Goal: Use online tool/utility: Use online tool/utility

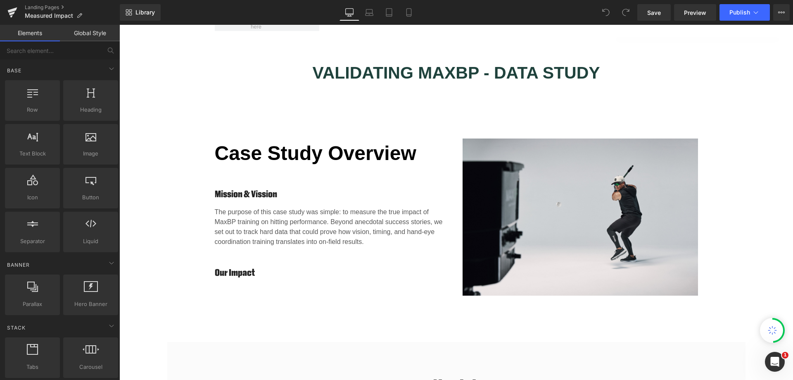
scroll to position [550, 0]
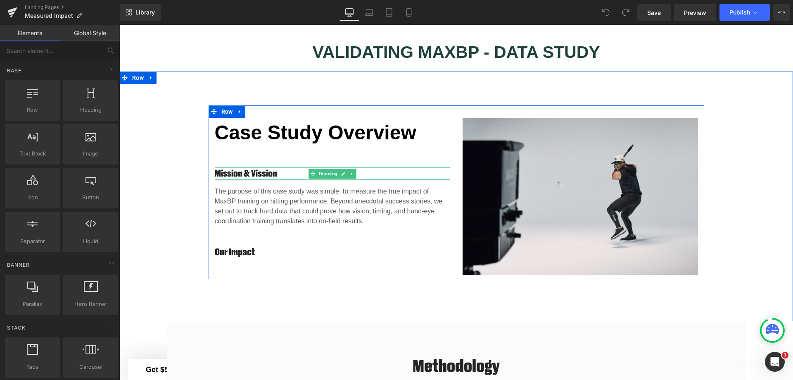
click at [263, 172] on h4 "Mission & Vission" at bounding box center [333, 173] width 236 height 12
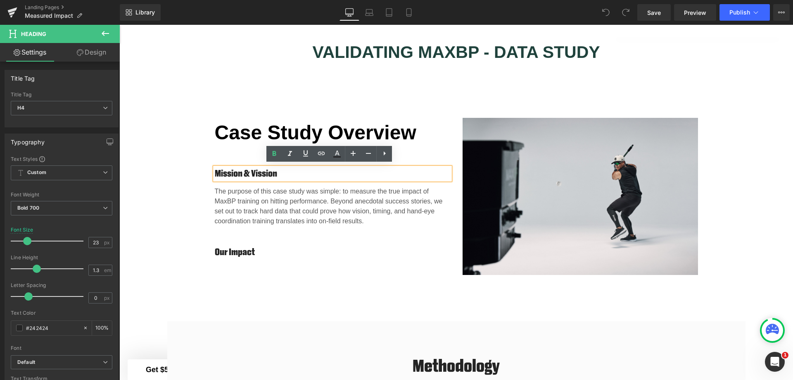
click at [264, 169] on h4 "Mission & Vission" at bounding box center [333, 173] width 236 height 12
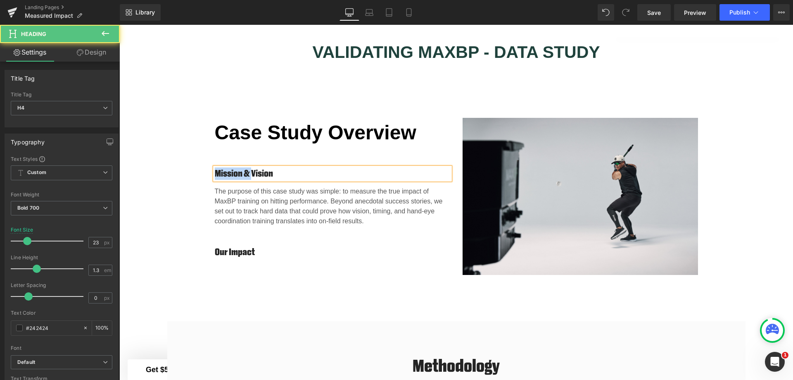
drag, startPoint x: 250, startPoint y: 169, endPoint x: 191, endPoint y: 171, distance: 59.1
click at [191, 171] on div "Case Study Overview Heading Mission & Vision Heading The purpose of this case s…" at bounding box center [456, 192] width 674 height 174
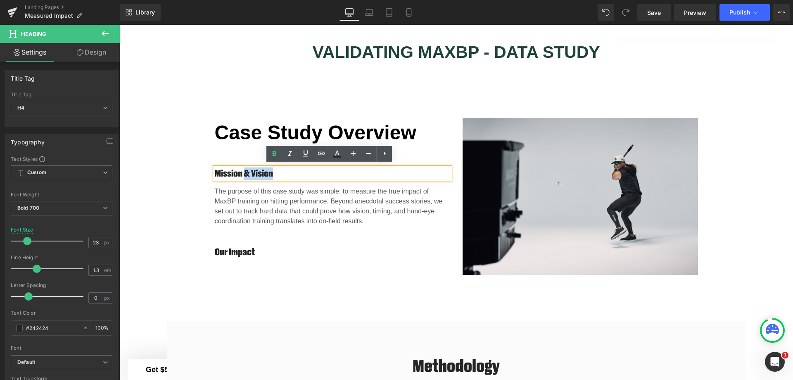
drag, startPoint x: 279, startPoint y: 172, endPoint x: 242, endPoint y: 171, distance: 37.2
click at [242, 171] on h4 "Mission & Vision" at bounding box center [333, 173] width 236 height 12
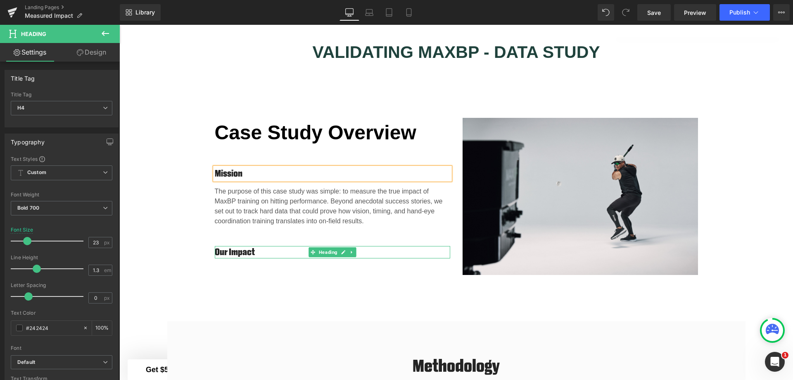
click at [274, 252] on h4 "Our Impact" at bounding box center [333, 252] width 236 height 12
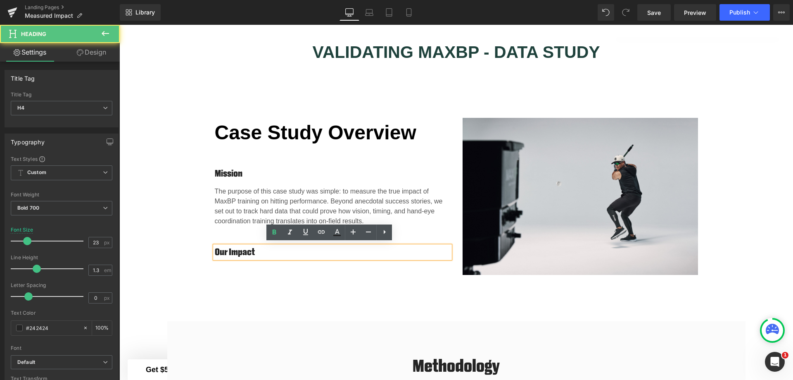
click at [119, 25] on div at bounding box center [119, 25] width 0 height 0
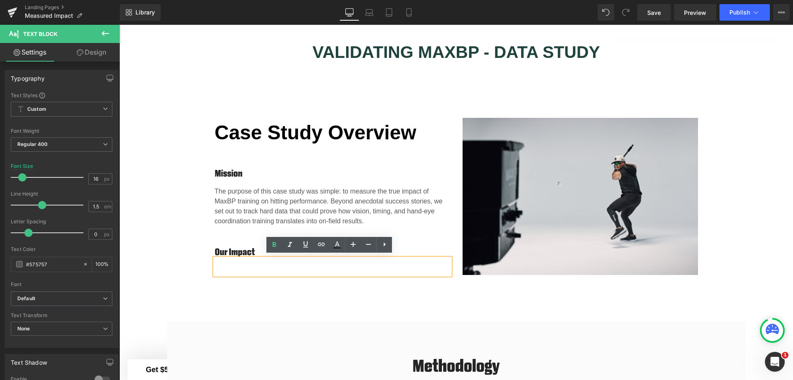
click at [262, 265] on p at bounding box center [333, 270] width 236 height 10
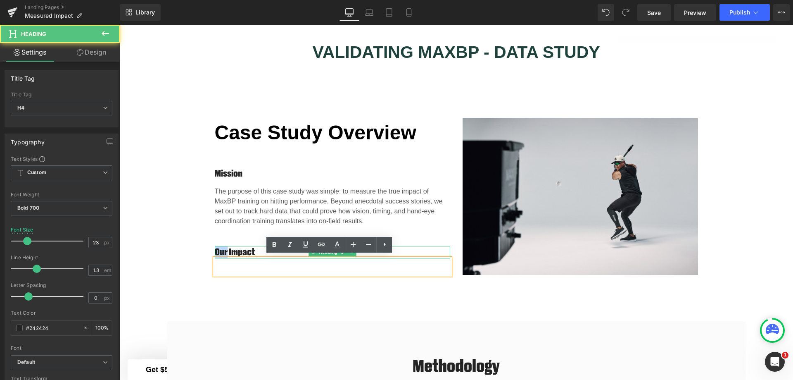
drag, startPoint x: 224, startPoint y: 249, endPoint x: 214, endPoint y: 250, distance: 10.8
click at [215, 250] on h4 "Our Impact" at bounding box center [333, 252] width 236 height 12
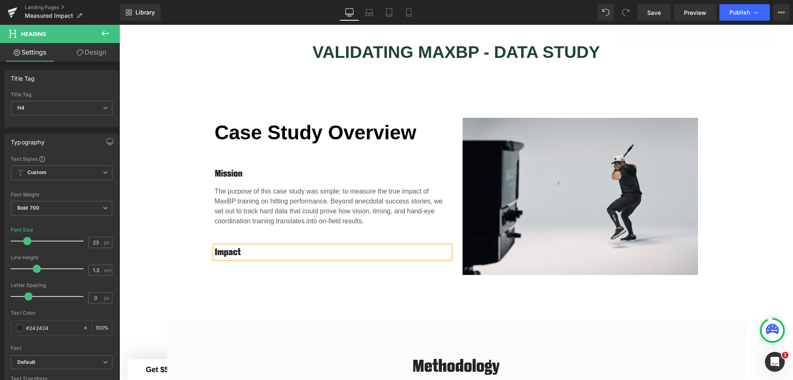
click at [341, 275] on div "Case Study Overview Heading Mission Heading The purpose of this case study was …" at bounding box center [457, 192] width 496 height 174
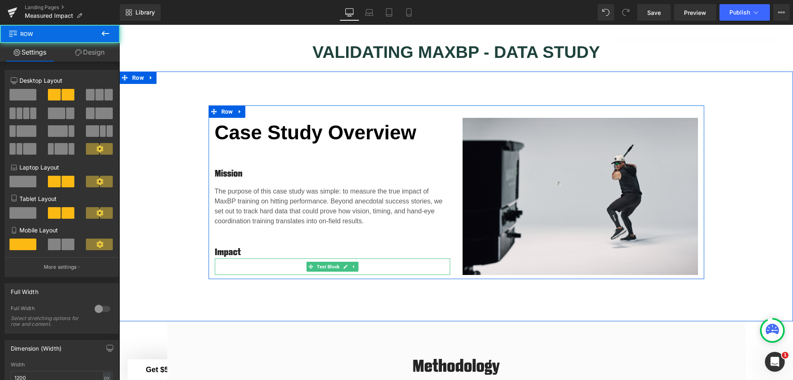
click at [248, 265] on p at bounding box center [333, 270] width 236 height 10
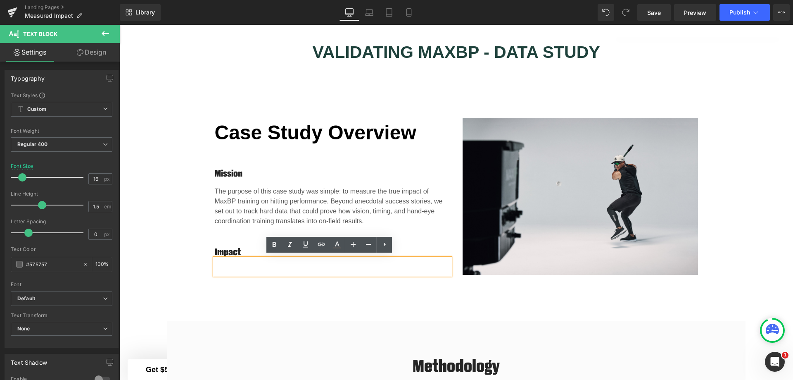
drag, startPoint x: 390, startPoint y: 309, endPoint x: 369, endPoint y: 300, distance: 22.6
click at [390, 309] on div "Case Study Overview Heading Mission Heading The purpose of this case study was …" at bounding box center [456, 196] width 674 height 250
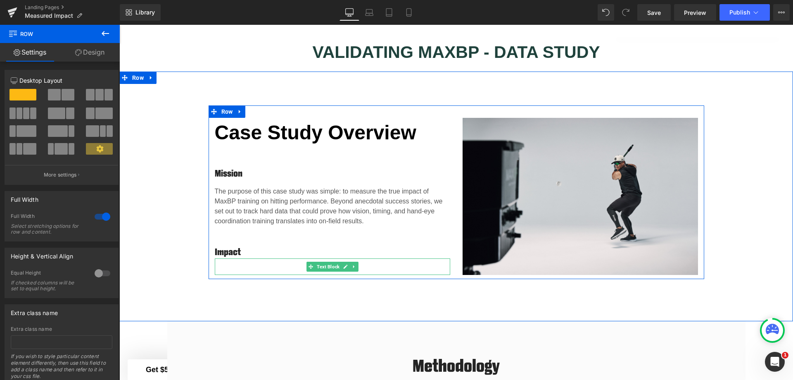
click at [352, 265] on icon at bounding box center [354, 266] width 5 height 5
click at [356, 266] on icon at bounding box center [358, 266] width 5 height 5
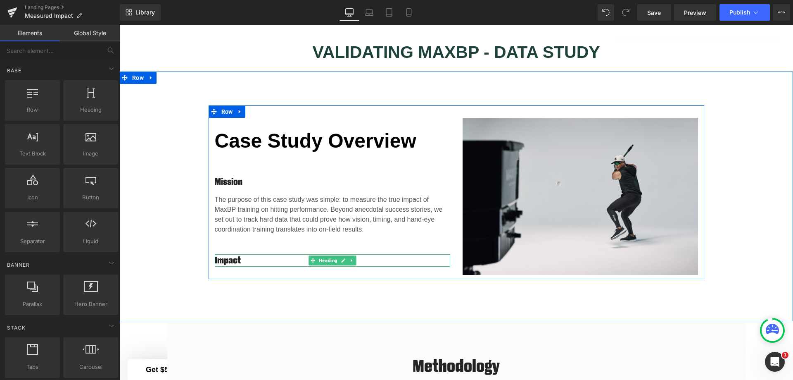
click at [350, 259] on icon at bounding box center [352, 260] width 5 height 5
click at [354, 258] on icon at bounding box center [356, 260] width 5 height 5
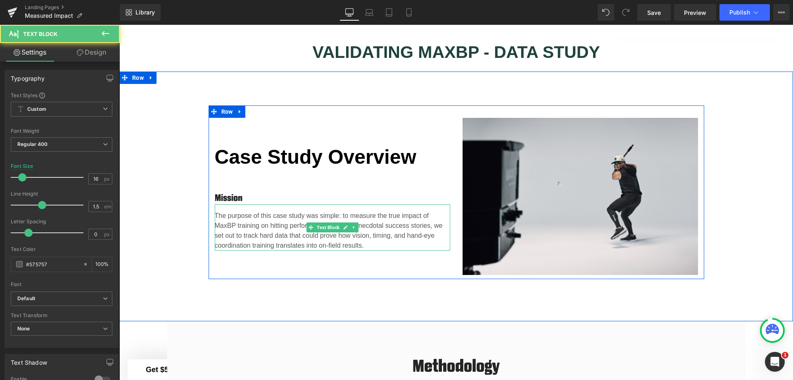
click at [363, 241] on p "The purpose of this case study was simple: to measure the true impact of MaxBP …" at bounding box center [333, 231] width 236 height 40
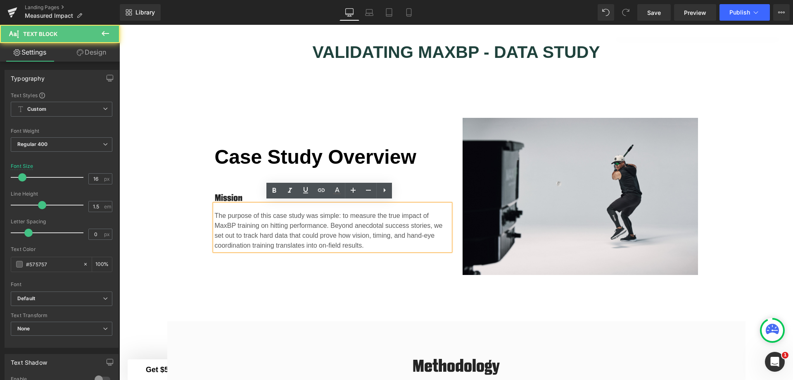
click at [212, 174] on div "Case Study Overview Heading Mission Heading The purpose of this case study was …" at bounding box center [333, 196] width 248 height 157
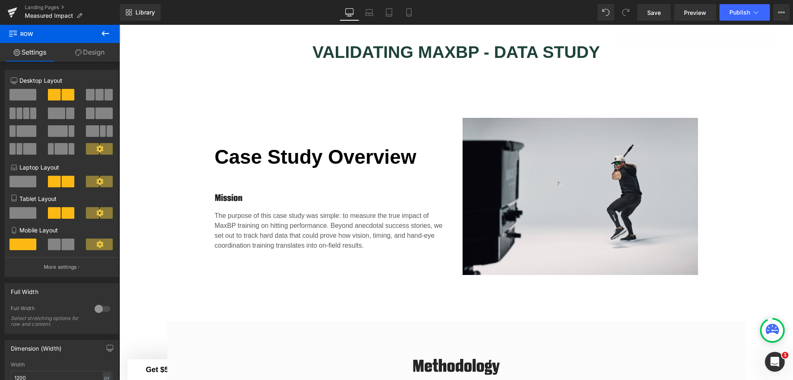
click at [220, 179] on div "Case Study Overview Heading Mission Heading The purpose of this case study was …" at bounding box center [333, 196] width 248 height 157
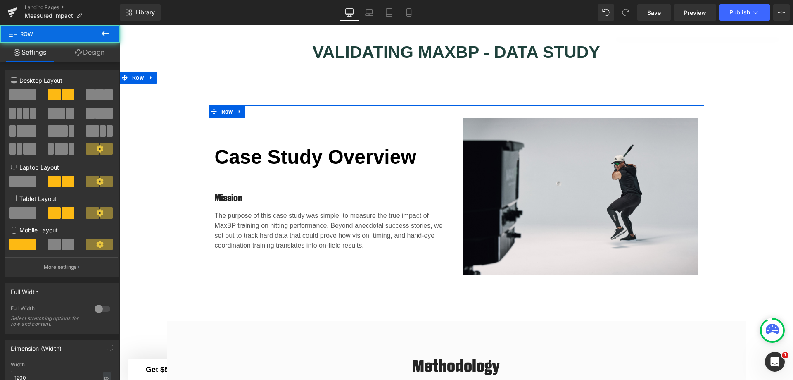
click at [226, 181] on div "Case Study Overview Heading Mission Heading The purpose of this case study was …" at bounding box center [333, 196] width 248 height 157
click at [226, 183] on div "Case Study Overview Heading Mission Heading The purpose of this case study was …" at bounding box center [333, 196] width 248 height 157
click at [119, 25] on div at bounding box center [119, 25] width 0 height 0
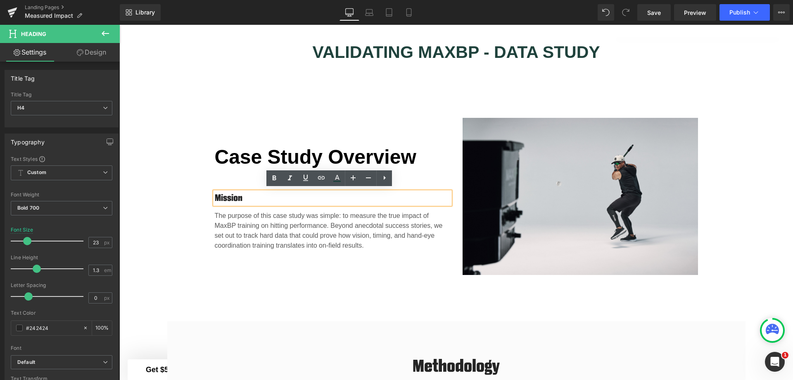
drag, startPoint x: 246, startPoint y: 196, endPoint x: 214, endPoint y: 195, distance: 32.2
click at [215, 195] on h4 "Mission" at bounding box center [333, 198] width 236 height 12
click at [355, 179] on icon at bounding box center [353, 178] width 10 height 10
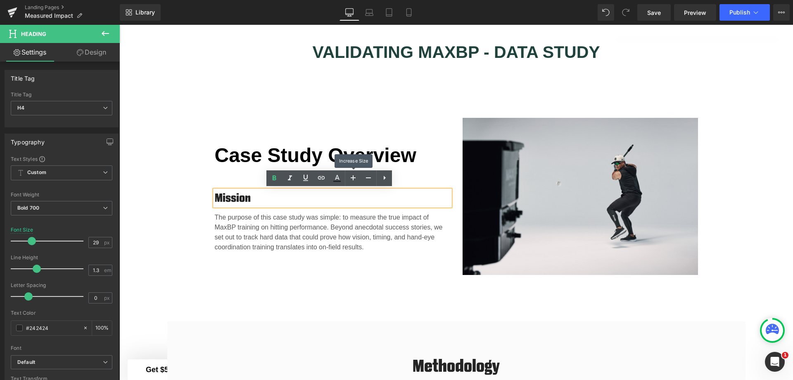
click at [355, 179] on icon at bounding box center [353, 178] width 10 height 10
type input "35"
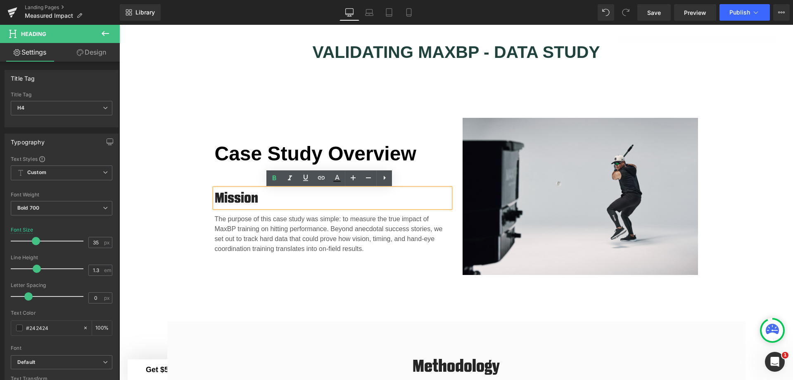
click at [372, 258] on div "Case Study Overview Heading Mission Heading The purpose of this case study was …" at bounding box center [333, 196] width 248 height 157
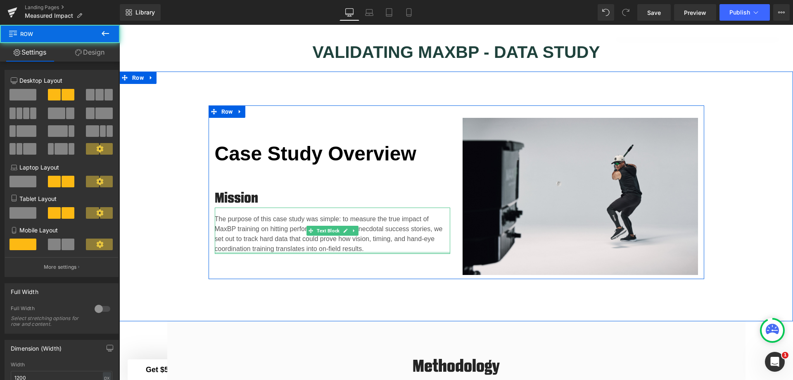
click at [369, 248] on p "The purpose of this case study was simple: to measure the true impact of MaxBP …" at bounding box center [333, 234] width 236 height 40
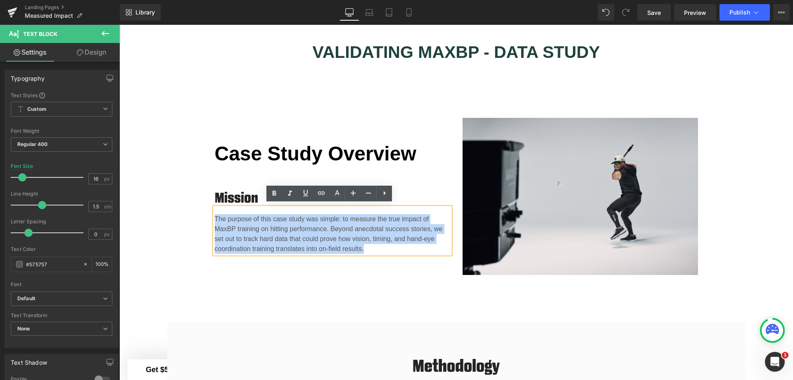
drag, startPoint x: 370, startPoint y: 247, endPoint x: 213, endPoint y: 218, distance: 159.6
click at [215, 218] on p "The purpose of this case study was simple: to measure the true impact of MaxBP …" at bounding box center [333, 234] width 236 height 40
copy p "The purpose of this case study was simple: to measure the true impact of MaxBP …"
click at [372, 245] on p "The purpose of this case study was simple: to measure the true impact of MaxBP …" at bounding box center [333, 234] width 236 height 40
drag, startPoint x: 373, startPoint y: 245, endPoint x: 212, endPoint y: 207, distance: 165.6
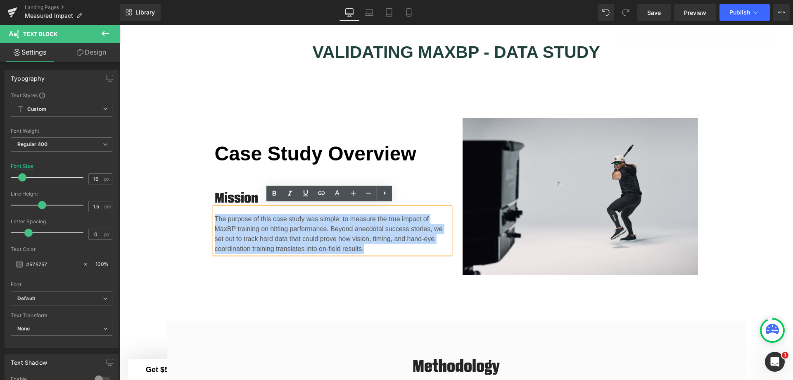
click at [215, 207] on div "The purpose of this case study was simple: to measure the true impact of MaxBP …" at bounding box center [333, 230] width 236 height 46
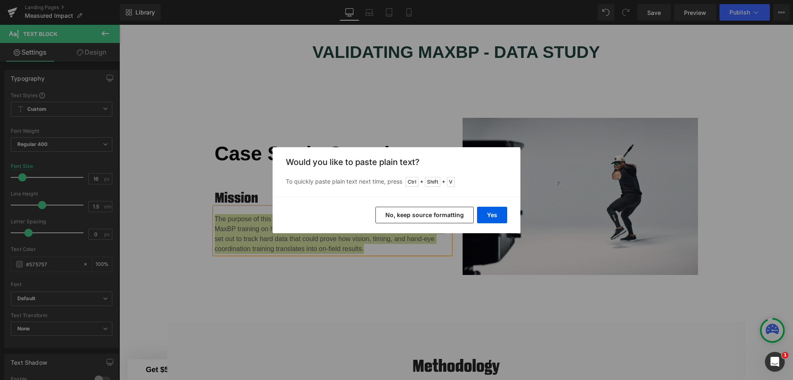
click at [485, 214] on button "Yes" at bounding box center [492, 215] width 30 height 17
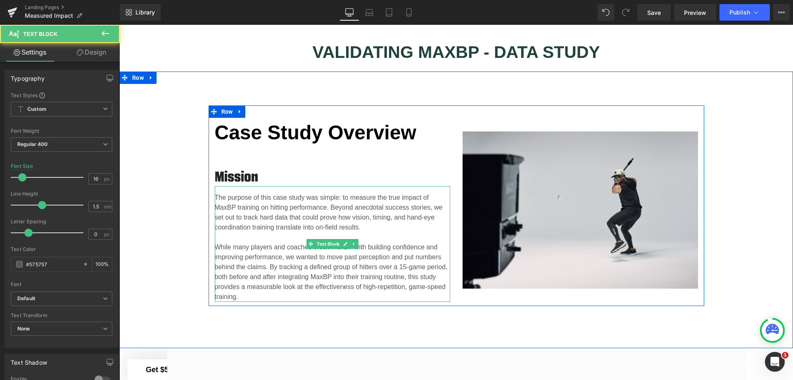
click at [422, 224] on p "The purpose of this case study was simple: to measure the true impact of MaxBP …" at bounding box center [333, 213] width 236 height 40
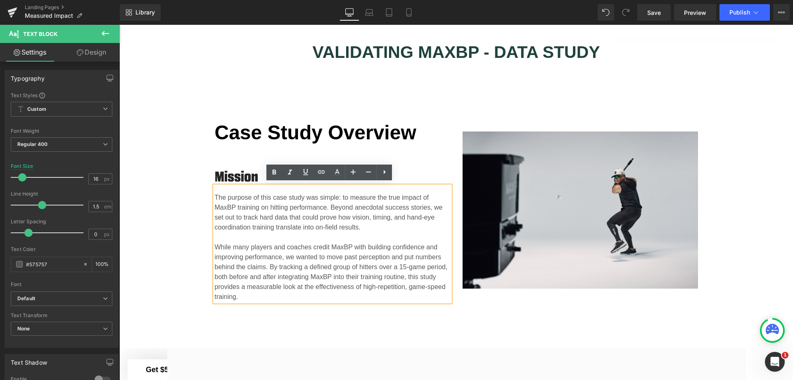
click at [323, 225] on p "The purpose of this case study was simple: to measure the true impact of MaxBP …" at bounding box center [333, 213] width 236 height 40
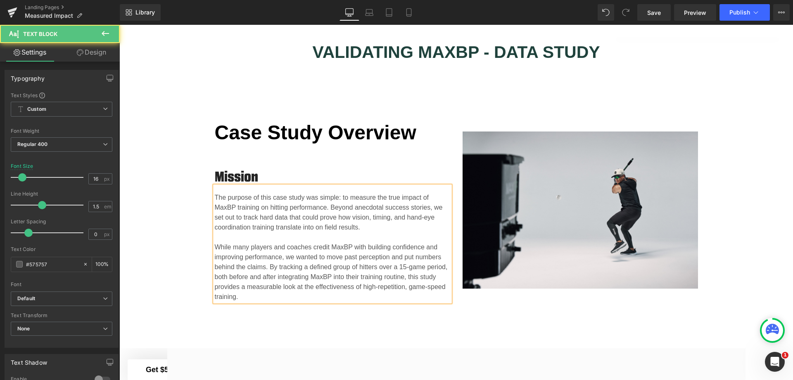
click at [375, 285] on p "While many players and coaches credit MaxBP with building confidence and improv…" at bounding box center [333, 272] width 236 height 60
click at [236, 284] on p "While many players and coaches credit MaxBP with building confidence and improv…" at bounding box center [333, 272] width 236 height 60
click at [740, 205] on div "Case Study Overview Heading Mission Heading The purpose of this case study was …" at bounding box center [456, 205] width 674 height 201
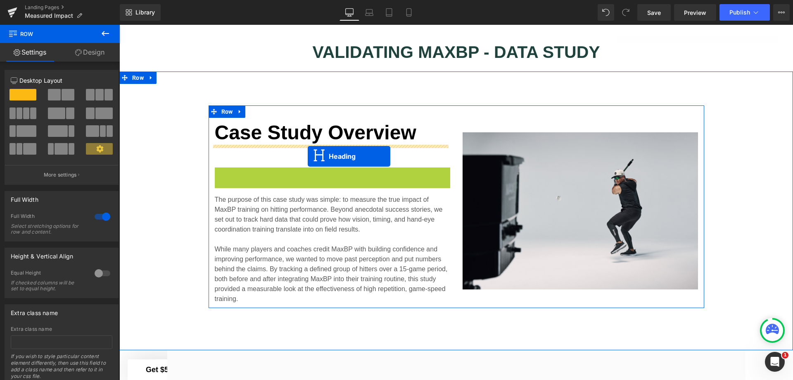
drag, startPoint x: 309, startPoint y: 176, endPoint x: 308, endPoint y: 156, distance: 19.9
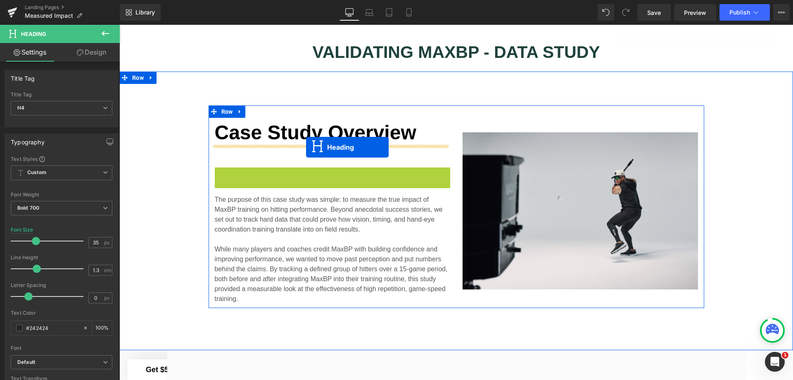
drag, startPoint x: 311, startPoint y: 174, endPoint x: 306, endPoint y: 147, distance: 27.2
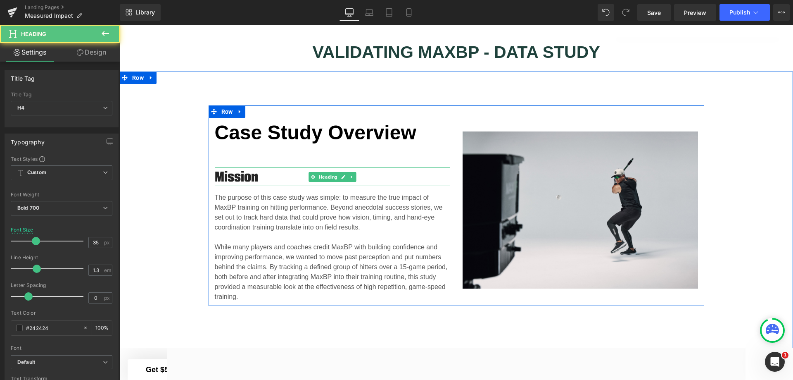
click at [255, 152] on div "Case Study Overview Heading Mission Heading The purpose of this case study was …" at bounding box center [333, 210] width 248 height 184
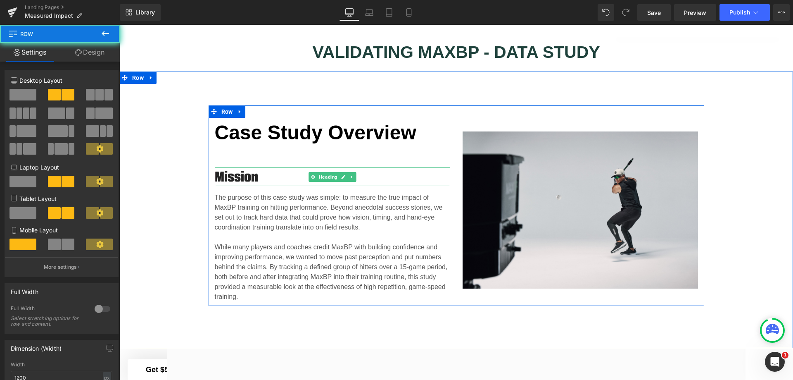
click at [250, 151] on div "Case Study Overview Heading Mission Heading The purpose of this case study was …" at bounding box center [333, 210] width 248 height 184
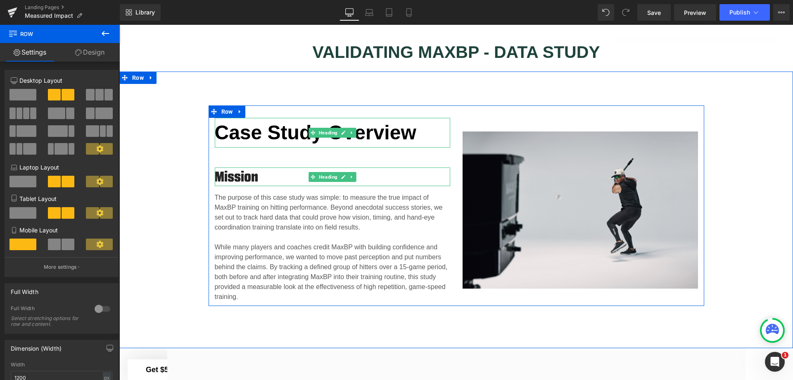
click at [309, 125] on strong "Case Study Overview" at bounding box center [316, 132] width 202 height 22
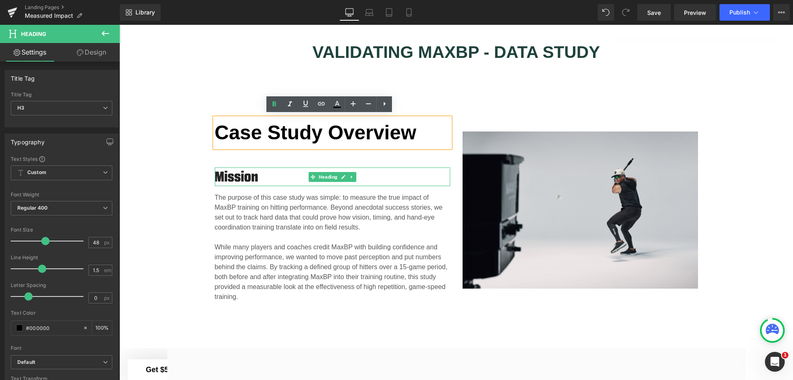
click at [738, 189] on div "Case Study Overview Heading Mission Heading The purpose of this case study was …" at bounding box center [456, 205] width 674 height 201
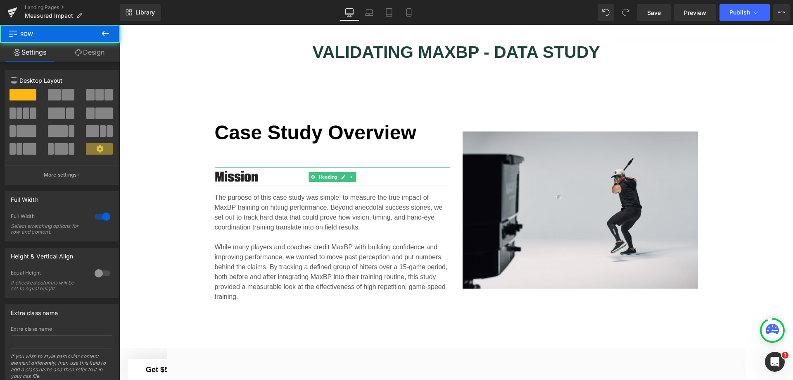
click at [731, 195] on div "Case Study Overview Heading Mission Heading The purpose of this case study was …" at bounding box center [456, 205] width 674 height 201
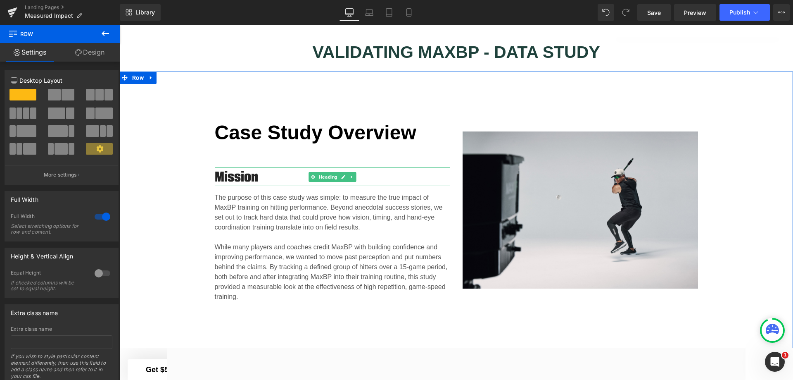
click at [734, 228] on div "Case Study Overview Heading Mission Heading The purpose of this case study was …" at bounding box center [456, 205] width 674 height 201
click at [726, 275] on div "Case Study Overview Heading Mission Heading The purpose of this case study was …" at bounding box center [456, 205] width 674 height 201
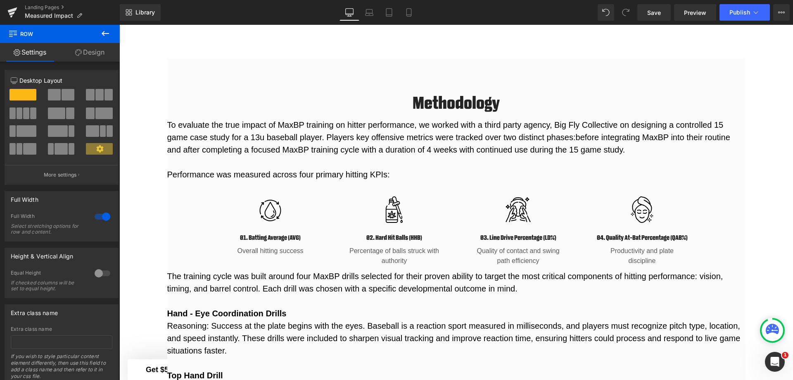
scroll to position [840, 0]
click at [657, 17] on link "Save" at bounding box center [654, 12] width 33 height 17
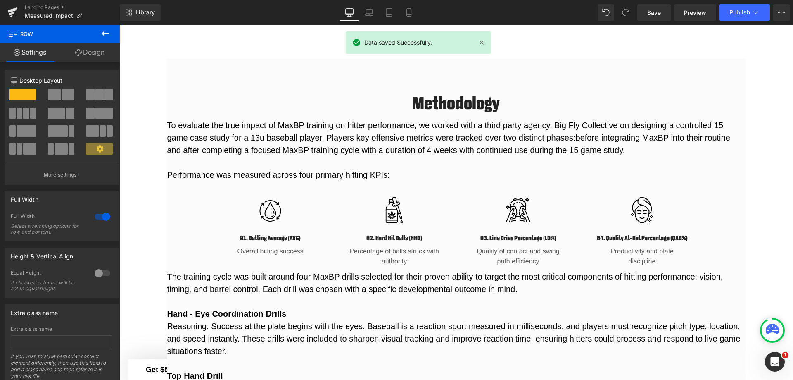
click at [697, 17] on link "Preview" at bounding box center [695, 12] width 42 height 17
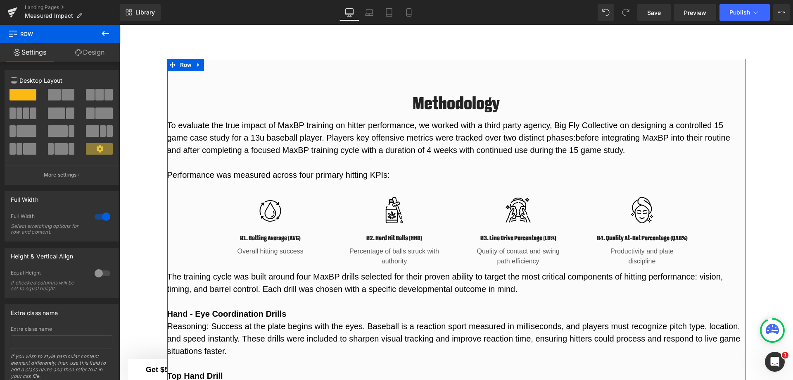
click at [647, 69] on div "Methodology Heading Row To evaluate the true impact of MaxBP training on hitter…" at bounding box center [456, 328] width 579 height 538
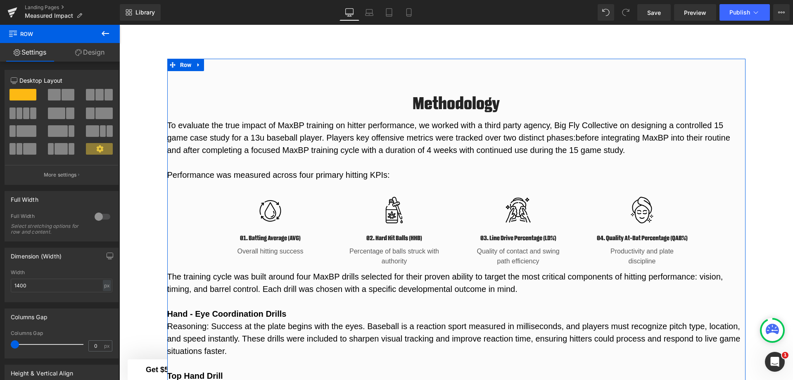
click at [102, 53] on link "Design" at bounding box center [90, 52] width 60 height 19
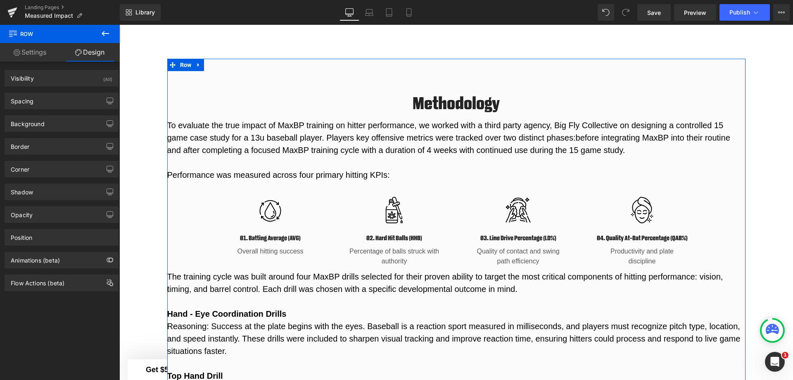
click at [107, 121] on icon "button" at bounding box center [110, 123] width 7 height 7
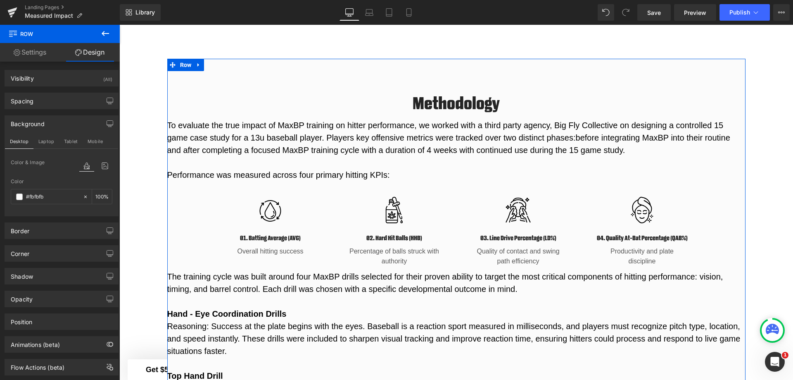
click at [21, 197] on span at bounding box center [19, 196] width 7 height 7
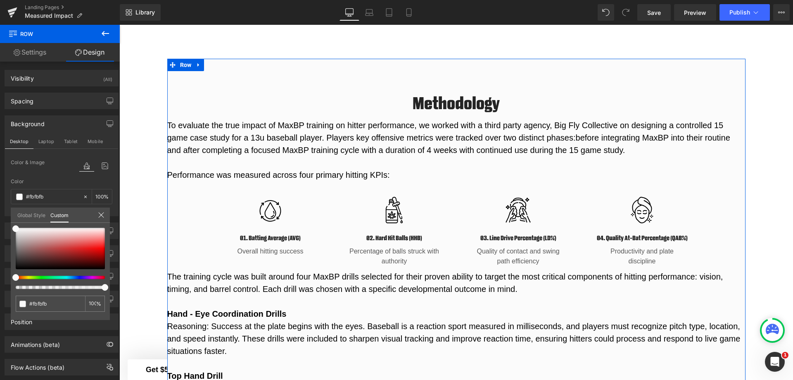
type input "93"
type input "76"
type input "61"
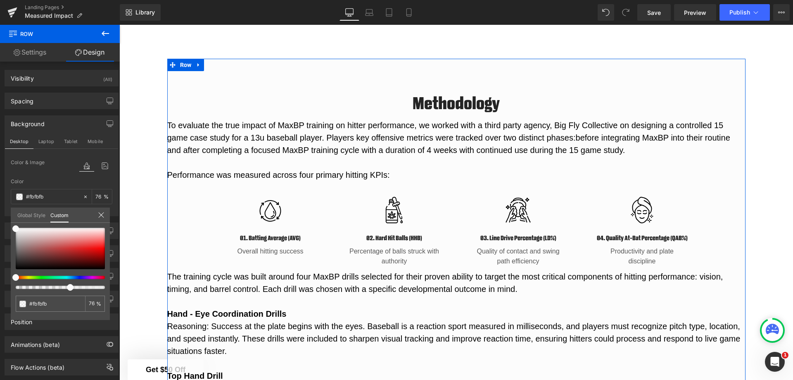
type input "61"
type input "49"
type input "34"
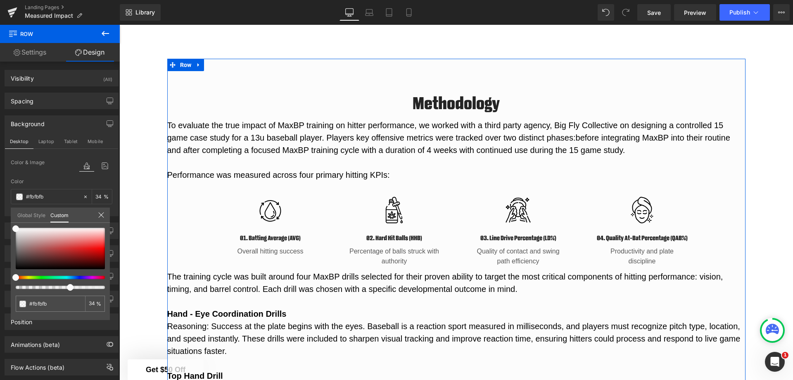
type input "25"
type input "19"
type input "12"
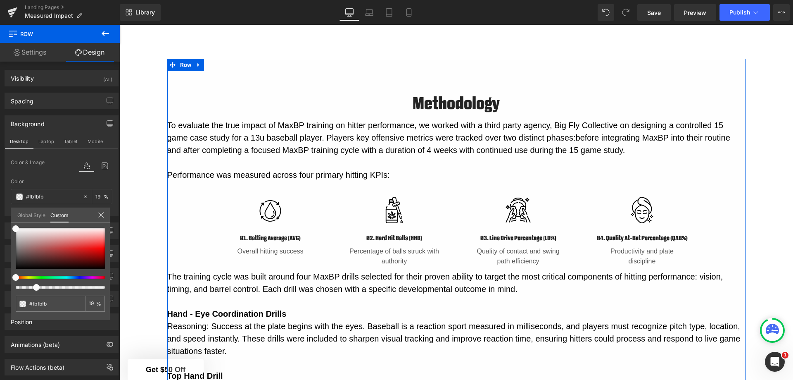
type input "12"
type input "6"
type input "5"
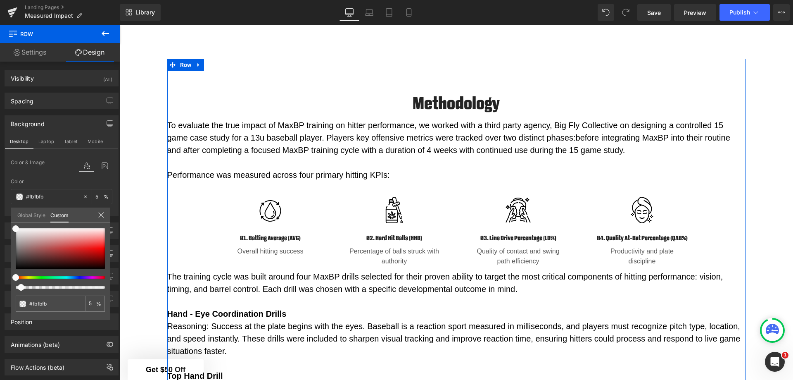
type input "4"
type input "0"
drag, startPoint x: 106, startPoint y: 287, endPoint x: 0, endPoint y: 287, distance: 105.8
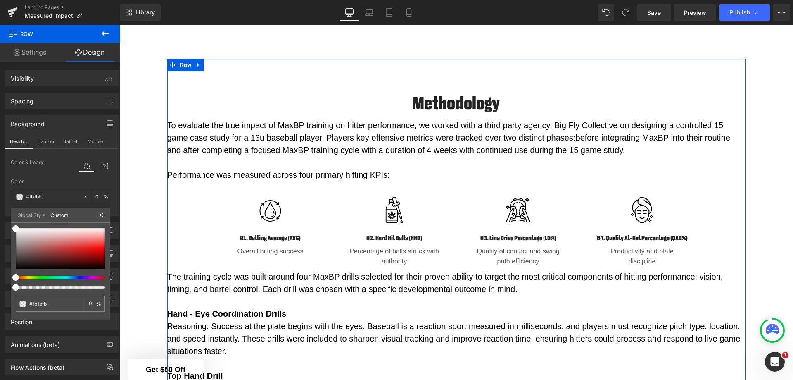
click at [0, 216] on div "Background Desktop Laptop Tablet Mobile Color & Image color rgba(251, 251, 251,…" at bounding box center [62, 162] width 124 height 107
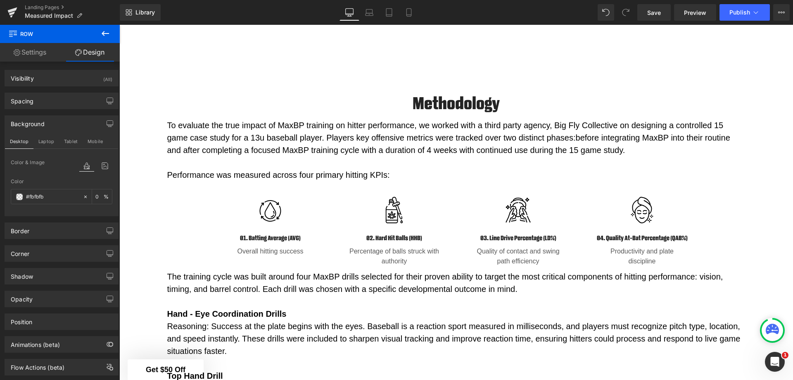
click at [651, 14] on span "Save" at bounding box center [655, 12] width 14 height 9
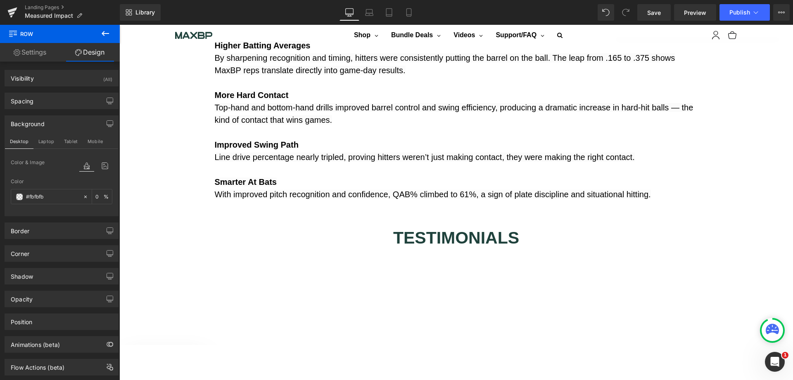
scroll to position [1708, 0]
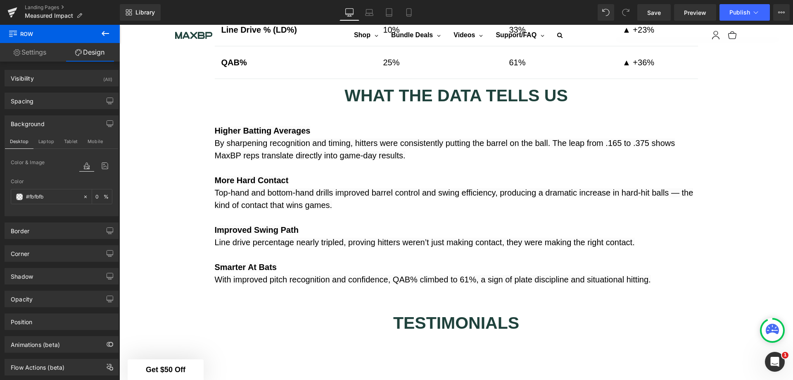
click at [689, 7] on link "Preview" at bounding box center [695, 12] width 42 height 17
